Goal: Task Accomplishment & Management: Use online tool/utility

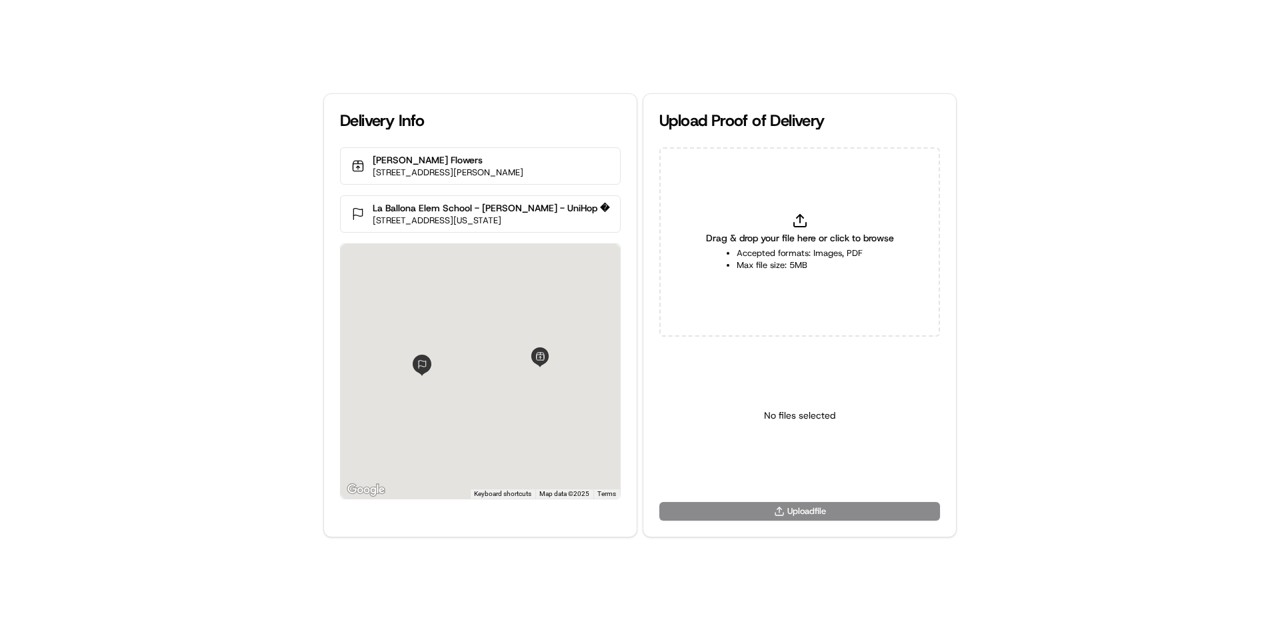
click at [793, 168] on div "Drag & drop your file here or click to browse Accepted formats: Images, PDF Max…" at bounding box center [799, 241] width 281 height 189
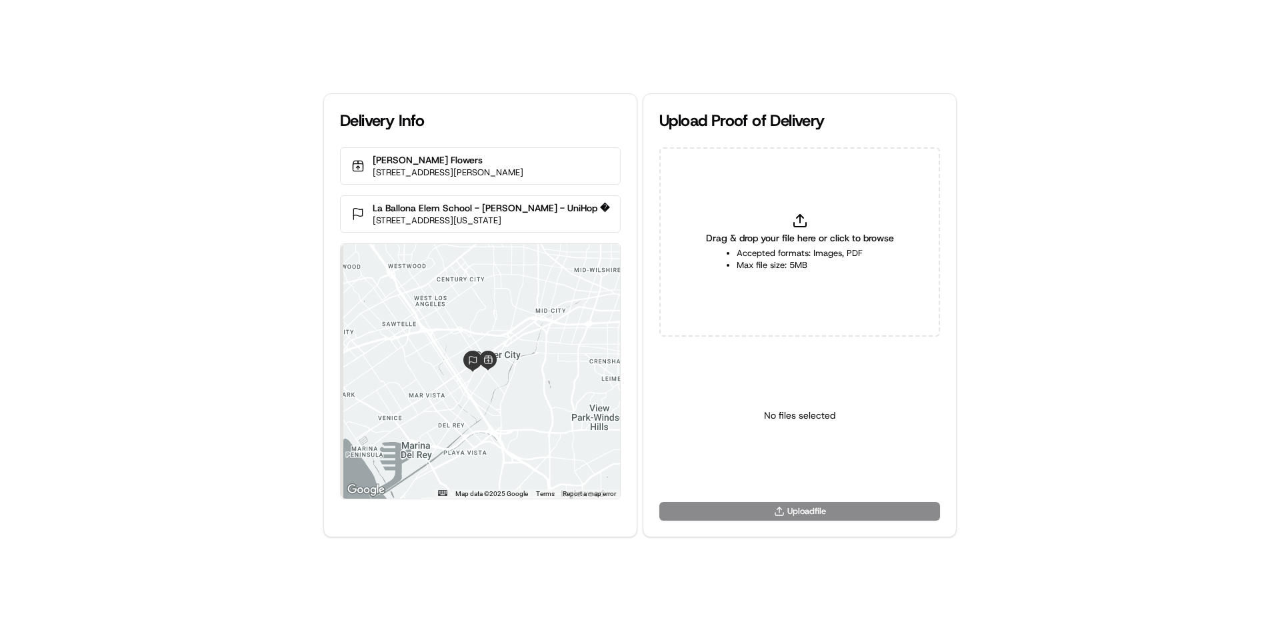
type input "C:\fakepath\WhatsApp Image [DATE] 11.18.11_b25f7788.jpg"
click at [769, 472] on html "Delivery Info [PERSON_NAME] Flowers [STREET_ADDRESS][PERSON_NAME] [GEOGRAPHIC_D…" at bounding box center [640, 315] width 1280 height 630
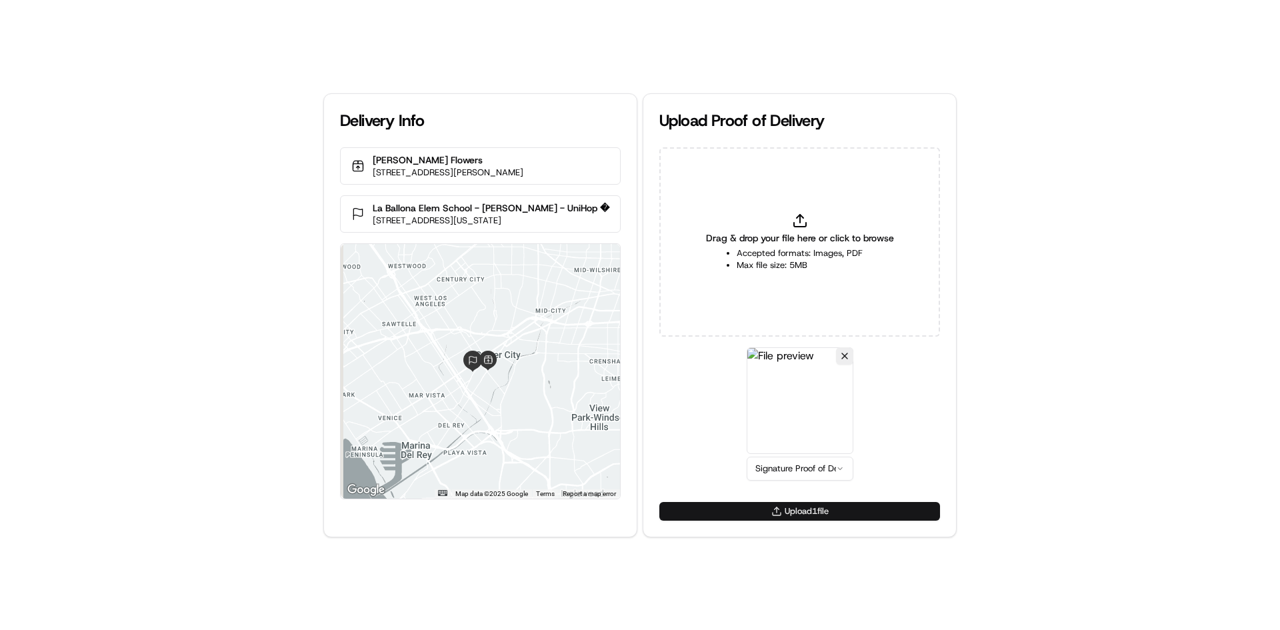
click at [775, 507] on button "Upload 1 file" at bounding box center [799, 511] width 281 height 19
